Goal: Answer question/provide support: Answer question/provide support

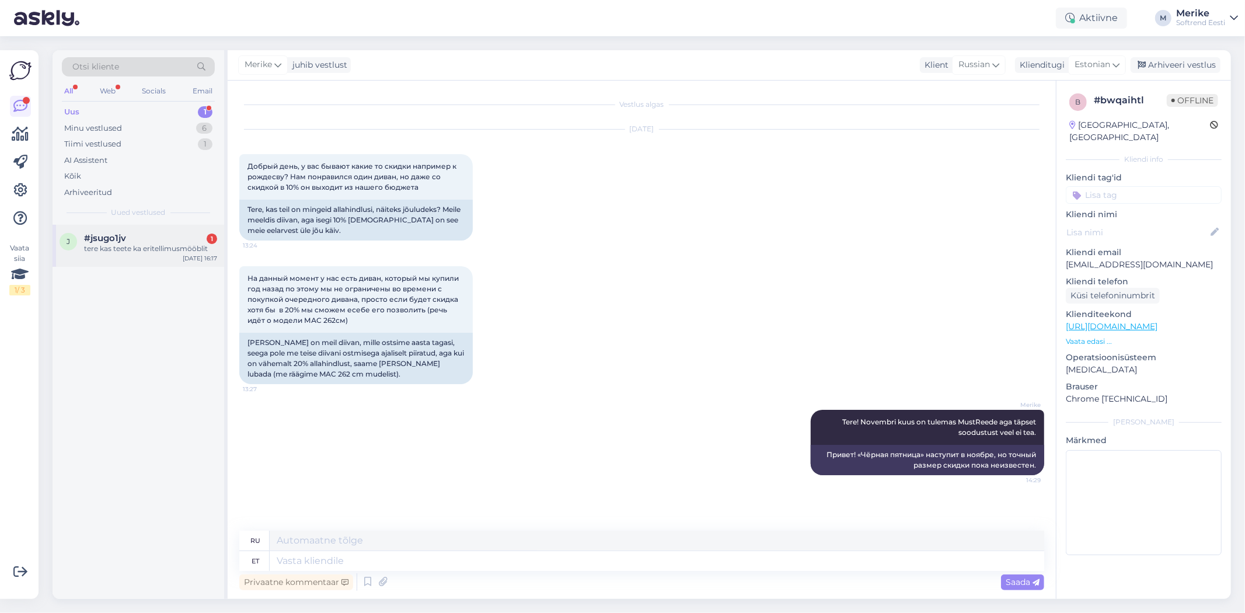
click at [138, 236] on div "#jsugo1jv 1" at bounding box center [150, 238] width 133 height 11
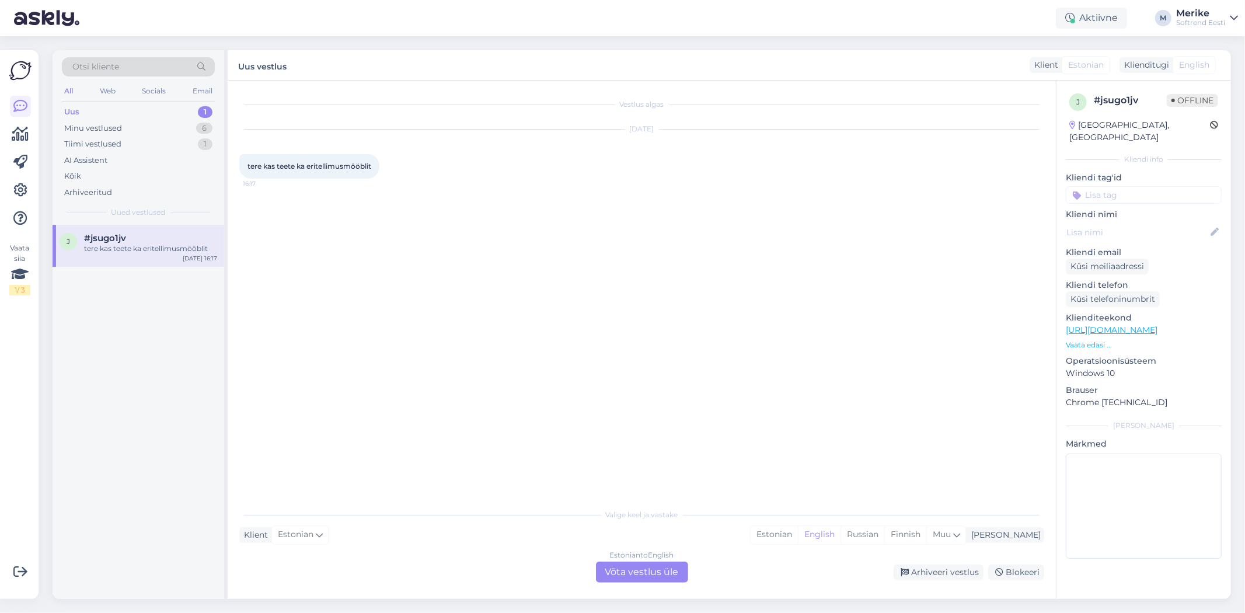
click at [614, 573] on div "Estonian to English Võta vestlus üle" at bounding box center [642, 572] width 92 height 21
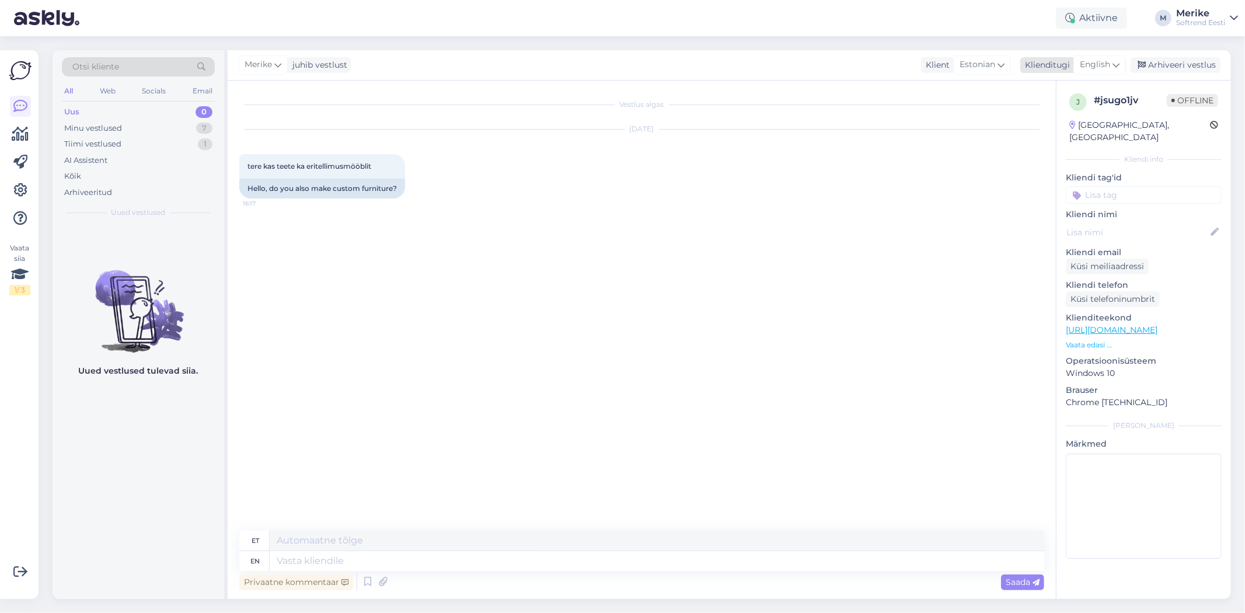
click at [1121, 60] on div "English" at bounding box center [1100, 64] width 53 height 19
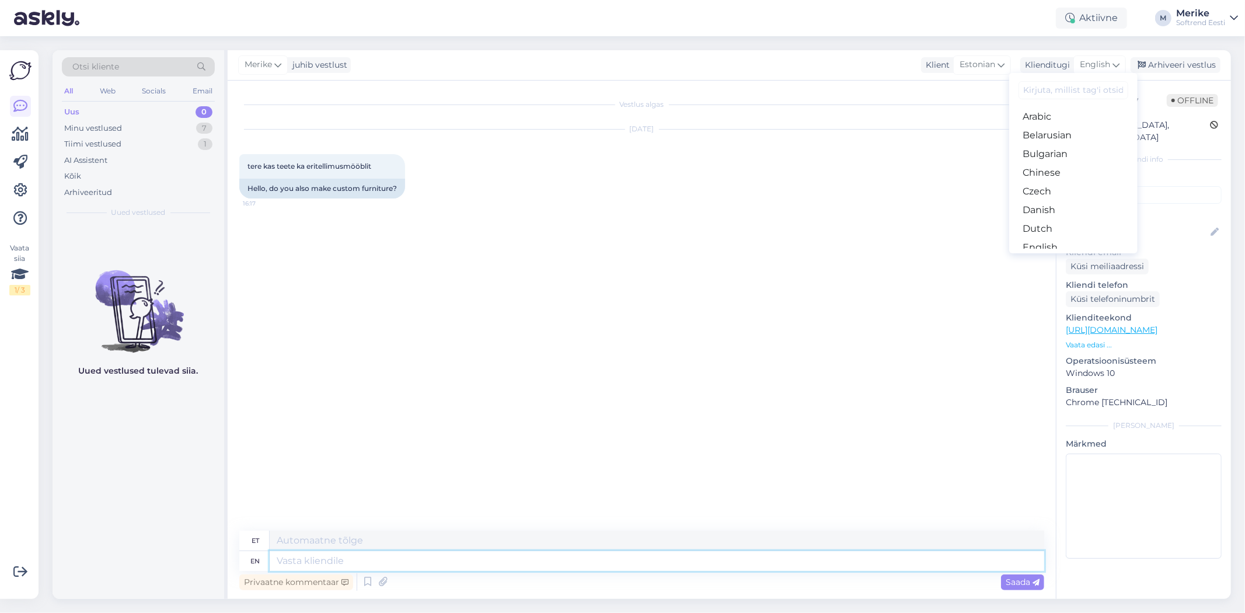
click at [297, 568] on textarea at bounding box center [657, 561] width 775 height 20
type textarea "T"
type textarea "Tere"
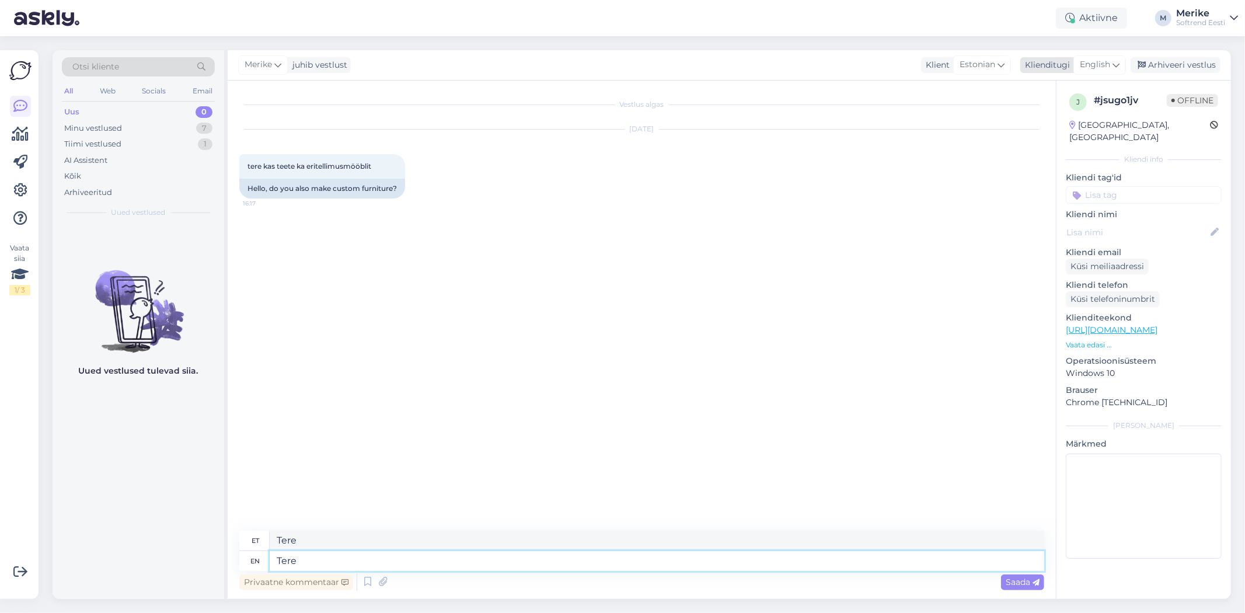
type textarea "Tere"
click at [1113, 61] on icon at bounding box center [1116, 64] width 7 height 13
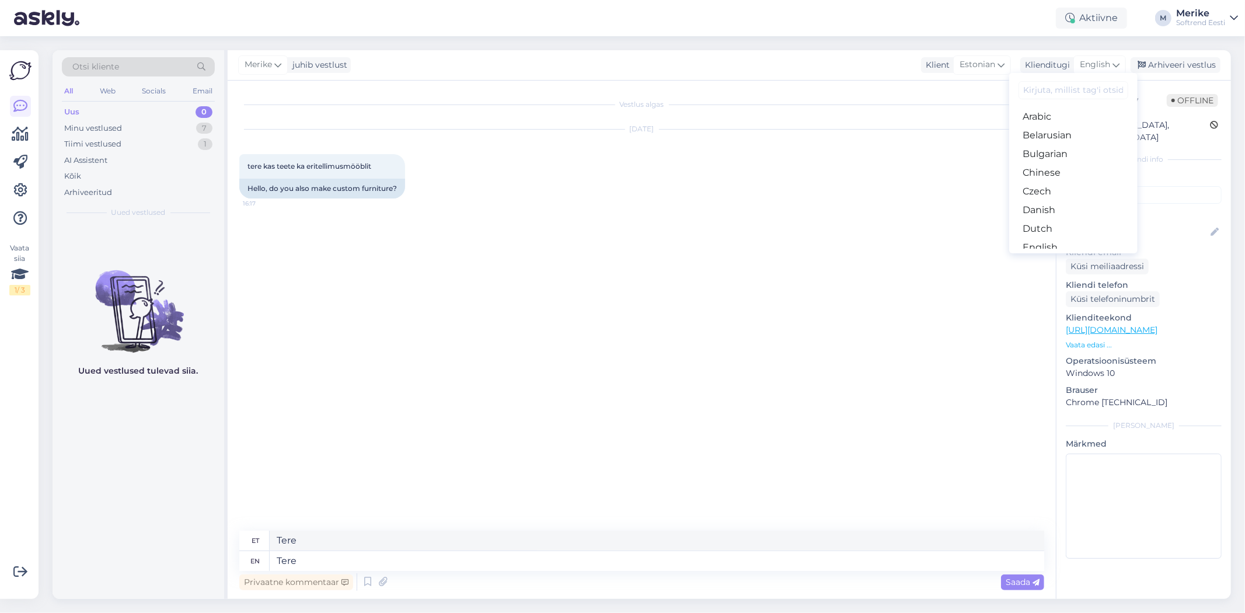
click at [1040, 257] on link "Estonian" at bounding box center [1074, 266] width 128 height 19
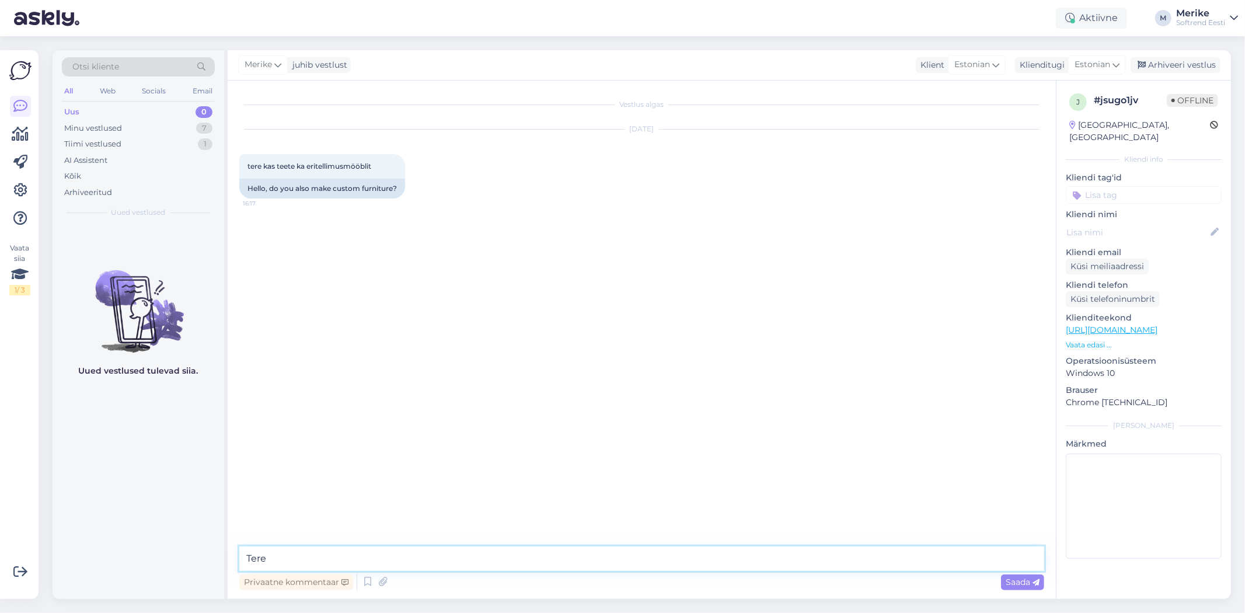
click at [284, 555] on textarea "Tere" at bounding box center [641, 559] width 805 height 25
type textarea "Tere. Kahjuks ei tee."
click at [1022, 576] on div "Saada" at bounding box center [1022, 583] width 43 height 16
